Goal: Navigation & Orientation: Find specific page/section

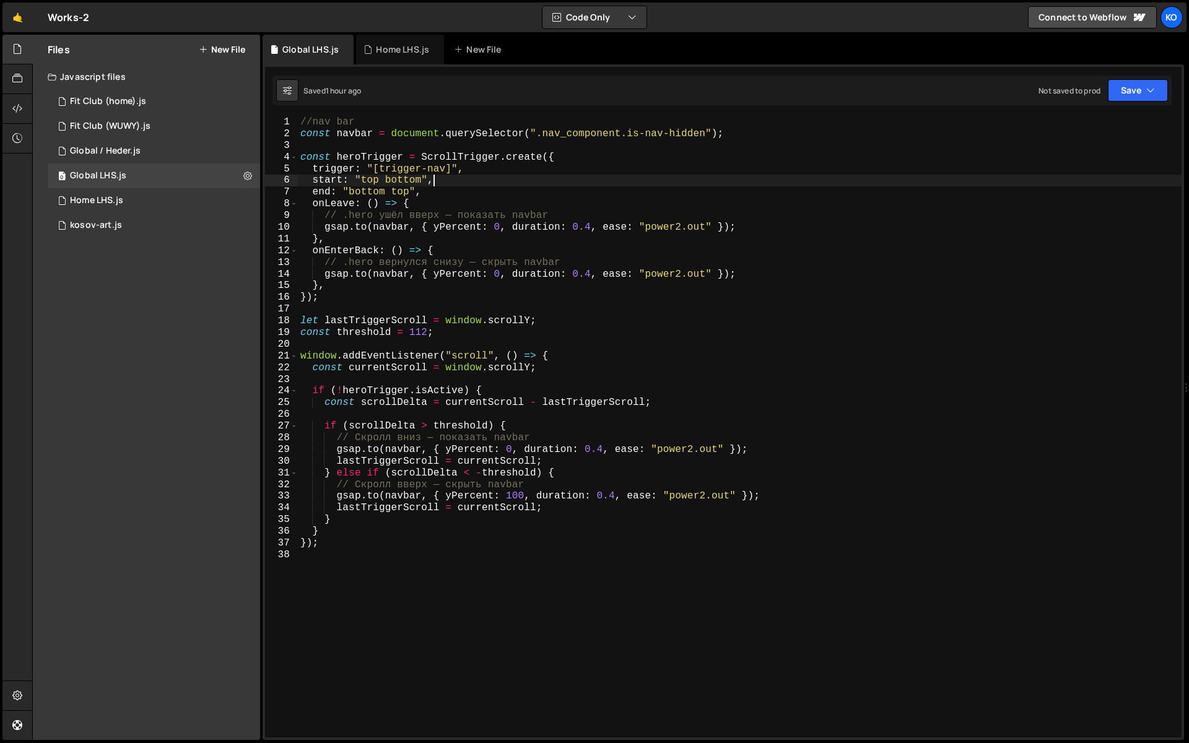
scroll to position [0, 7]
click at [17, 17] on link "🤙" at bounding box center [17, 17] width 30 height 30
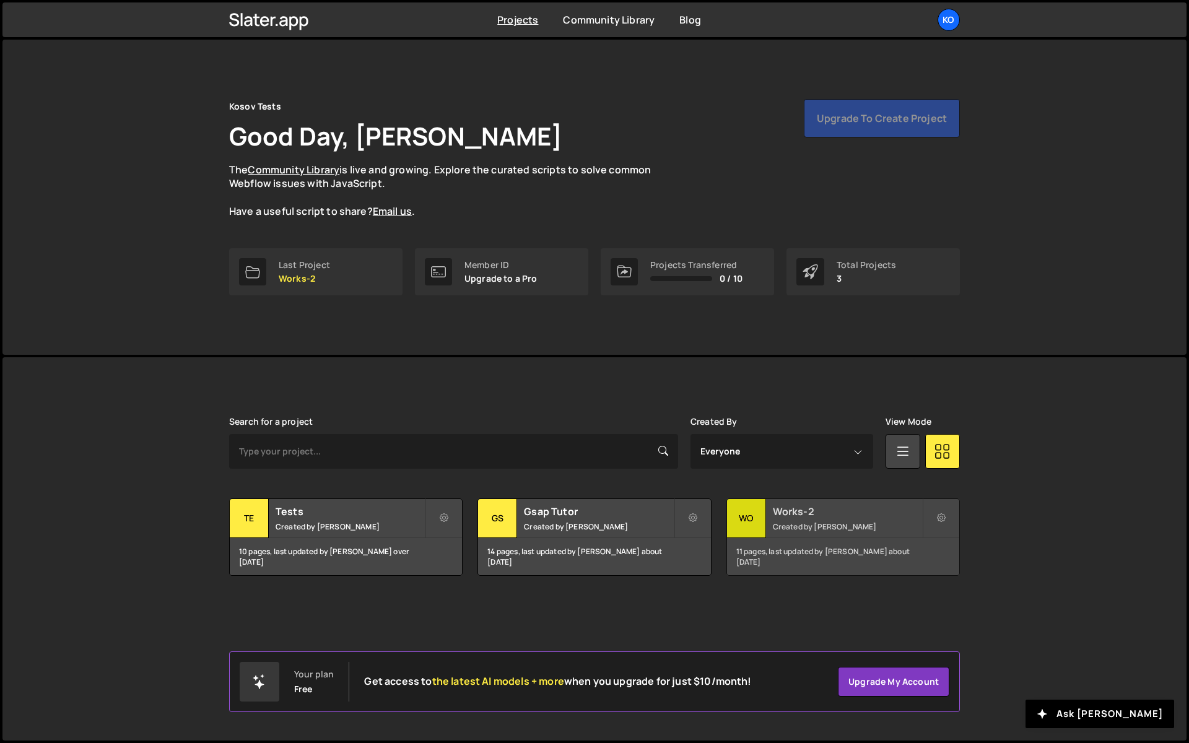
click at [854, 547] on div "11 pages, last updated by [PERSON_NAME] about [DATE]" at bounding box center [843, 556] width 232 height 37
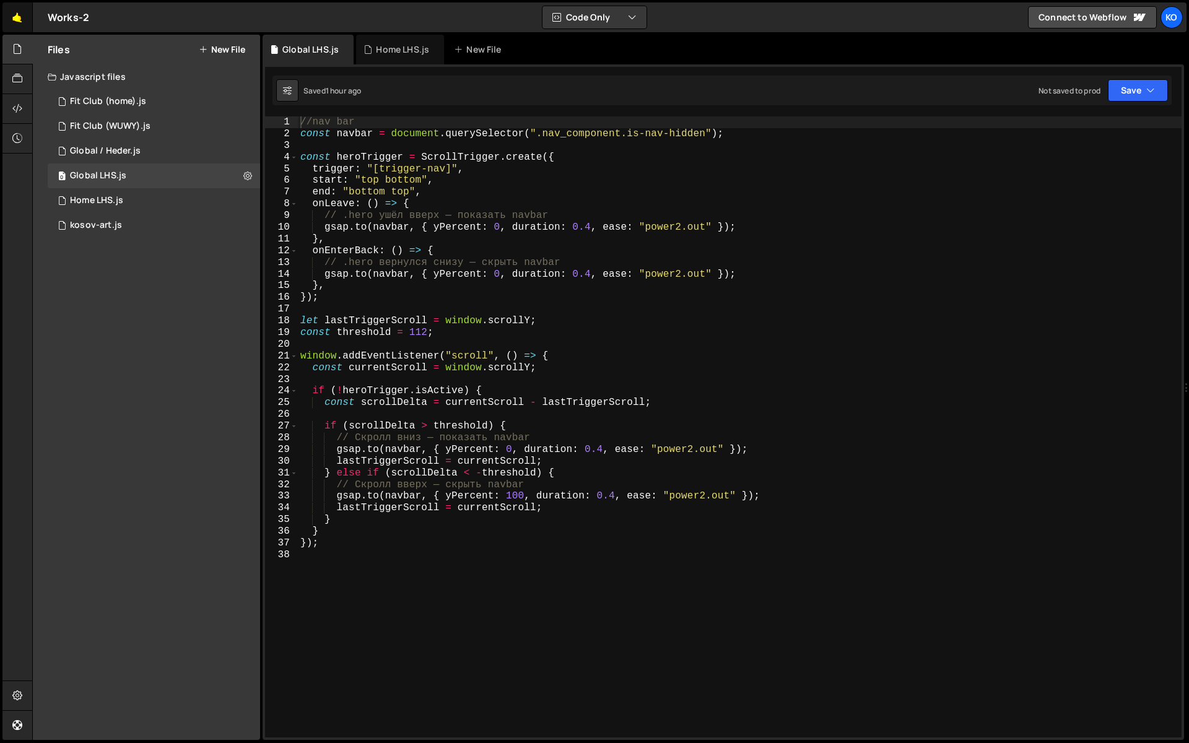
click at [25, 16] on link "🤙" at bounding box center [17, 17] width 30 height 30
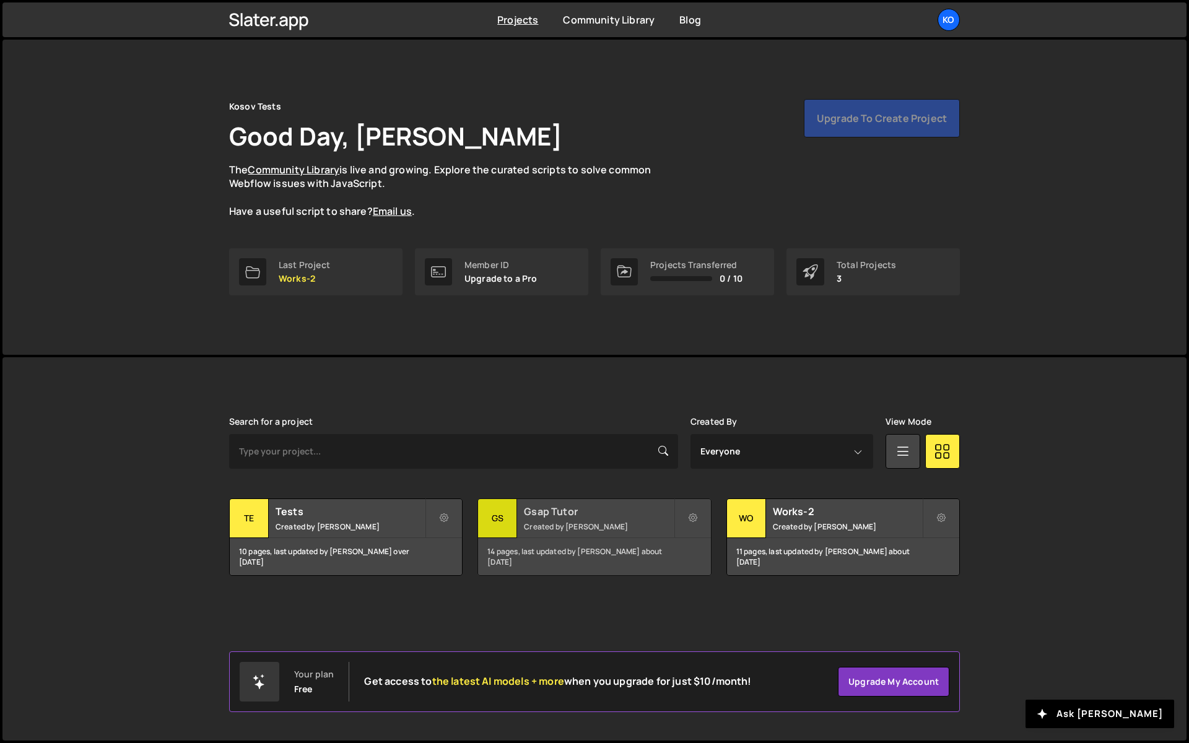
click at [579, 539] on div "14 pages, last updated by Oleksii Kosov about 1 year ago" at bounding box center [594, 556] width 232 height 37
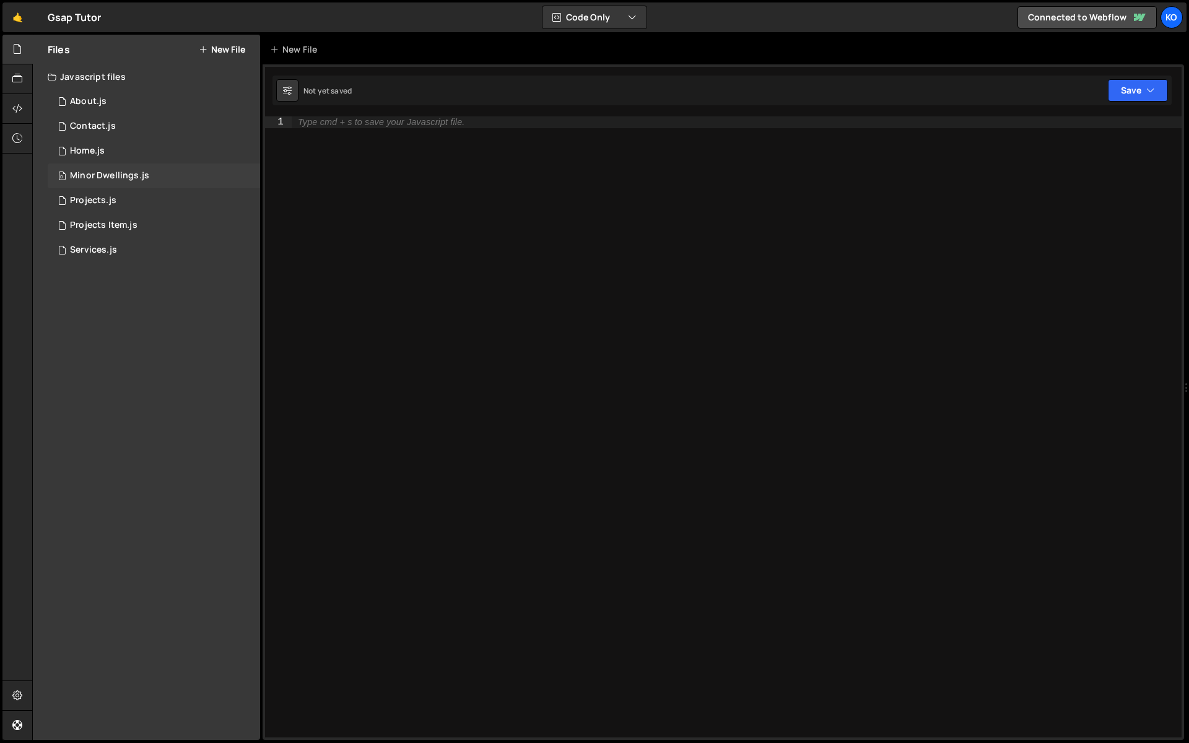
click at [93, 168] on div "0 Minor Dwellings.js 0" at bounding box center [154, 175] width 212 height 25
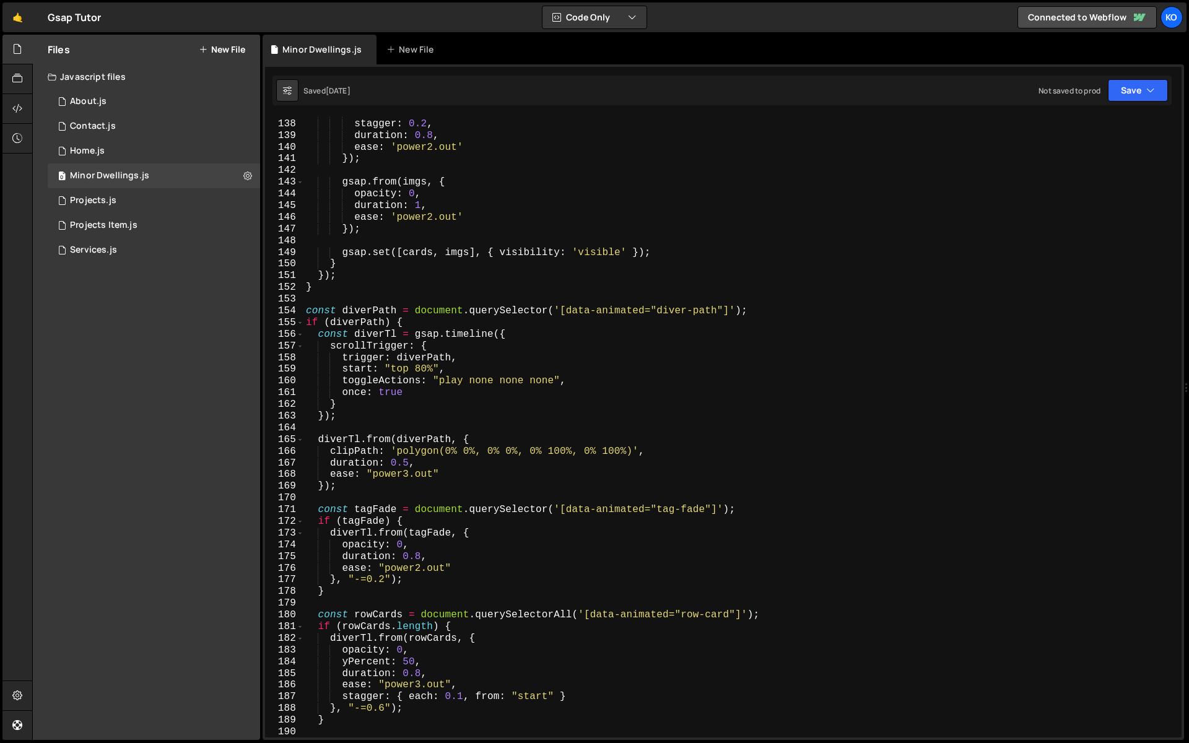
scroll to position [1600, 0]
